Goal: Obtain resource: Download file/media

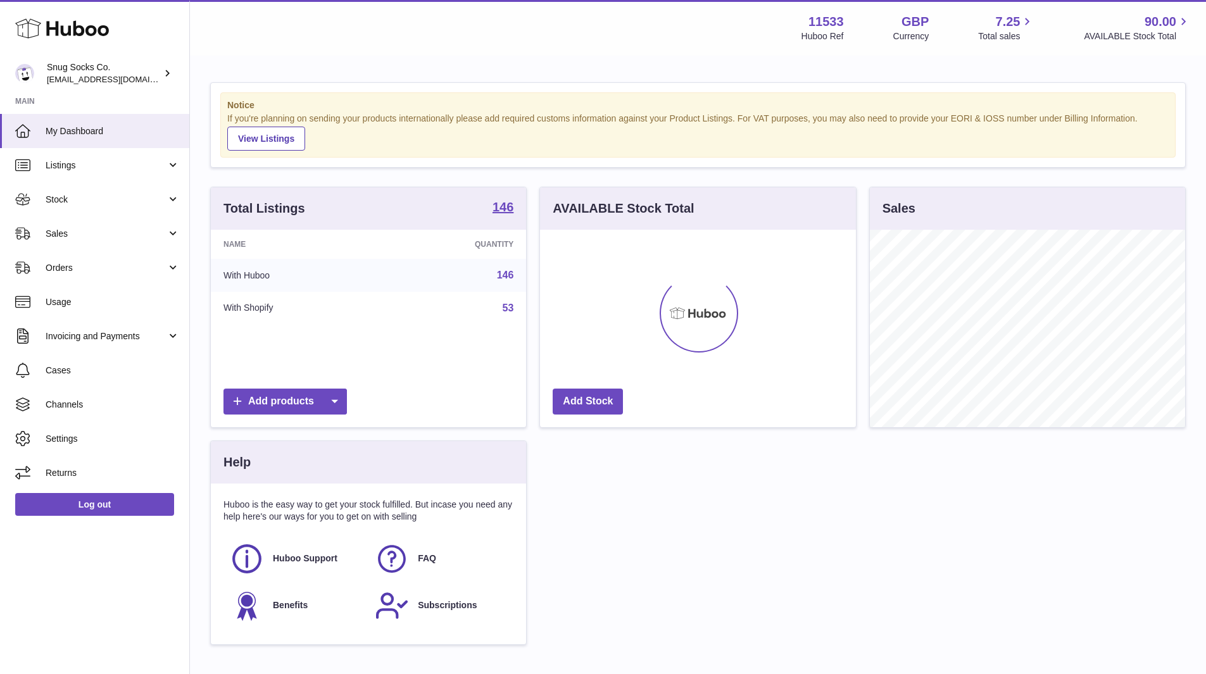
scroll to position [198, 316]
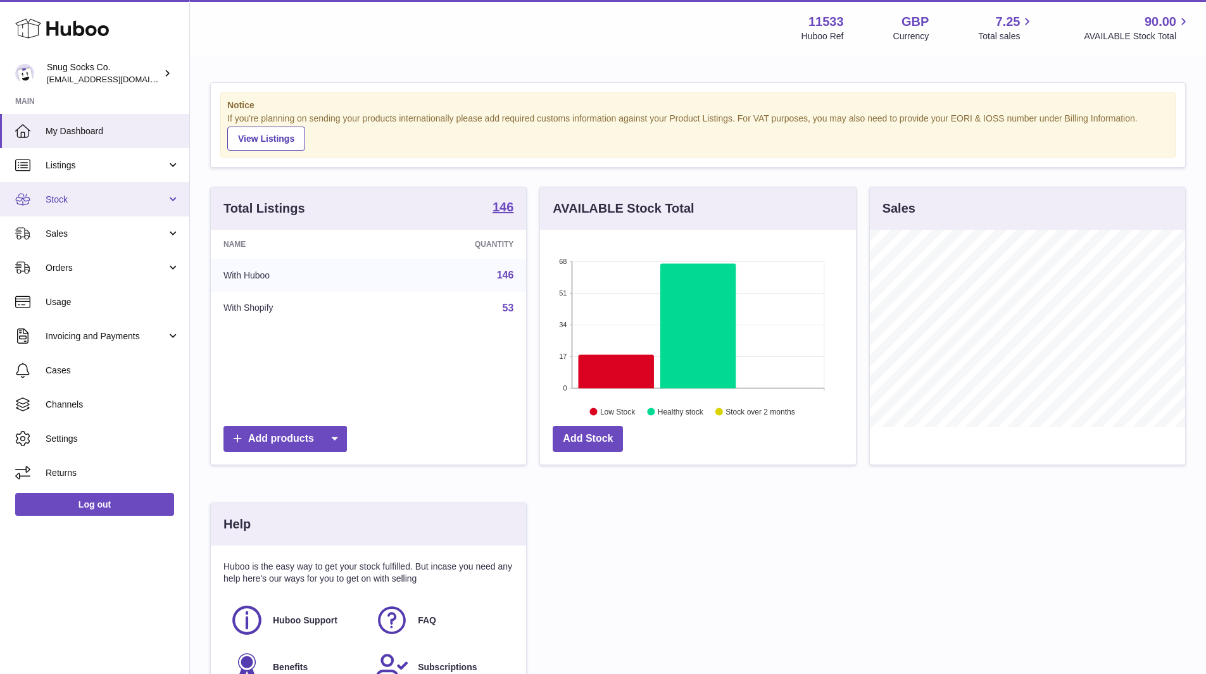
click at [89, 205] on span "Stock" at bounding box center [106, 200] width 121 height 12
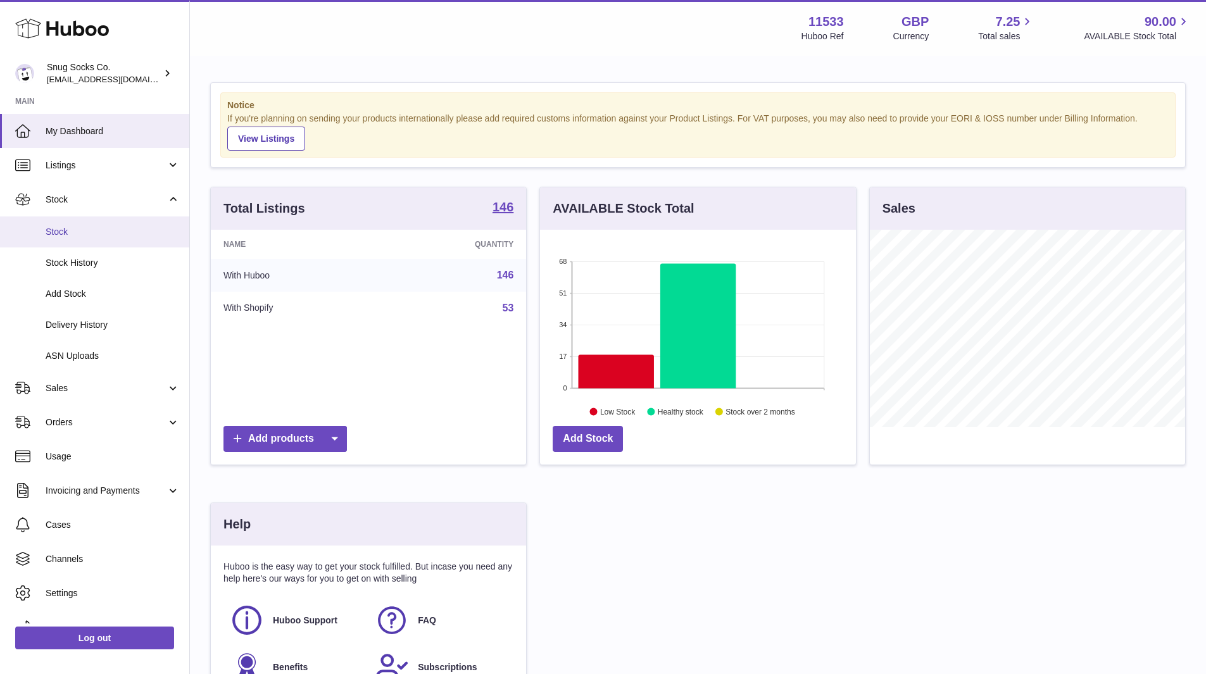
click at [64, 233] on span "Stock" at bounding box center [113, 232] width 134 height 12
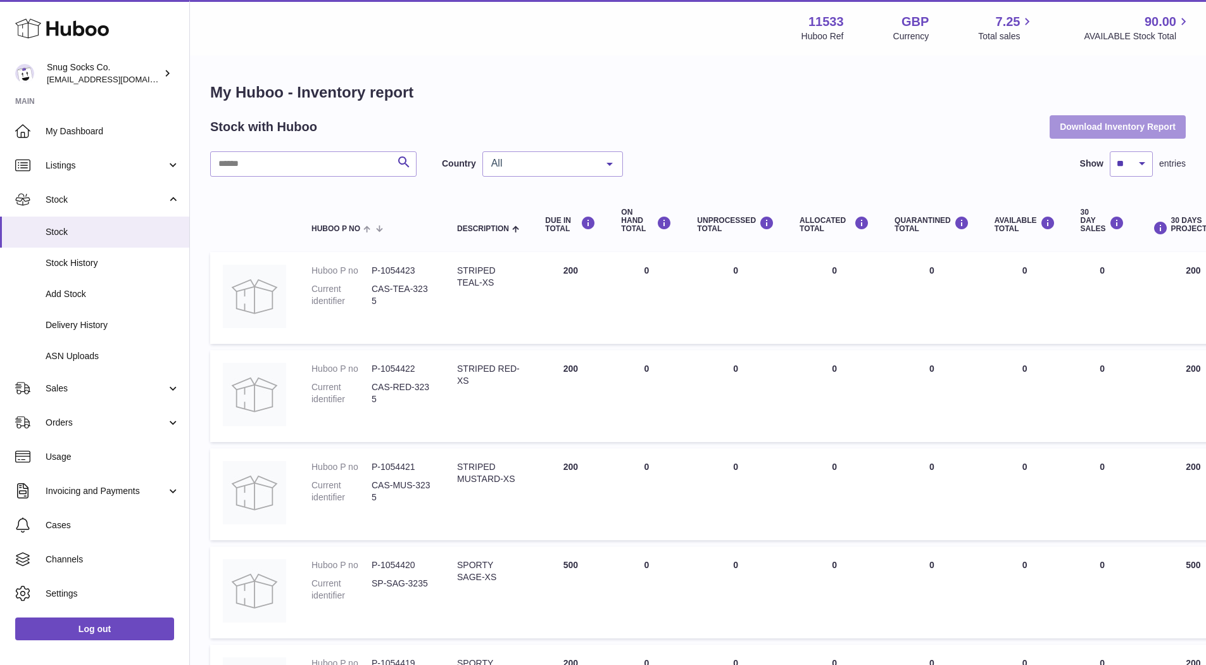
click at [1112, 121] on button "Download Inventory Report" at bounding box center [1118, 126] width 136 height 23
click at [762, 122] on div "Stock with Huboo Download Inventory Report" at bounding box center [698, 126] width 976 height 23
